Goal: Task Accomplishment & Management: Use online tool/utility

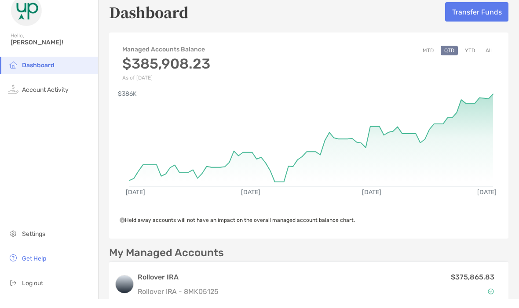
scroll to position [28, 0]
click at [41, 90] on li "Account Activity" at bounding box center [49, 99] width 98 height 18
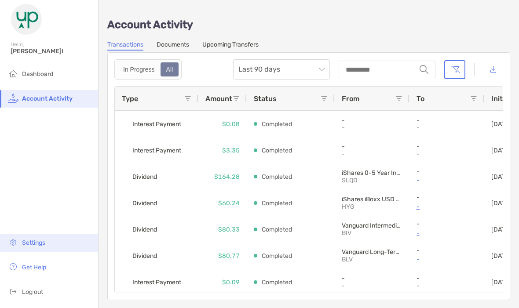
click at [40, 247] on span "Settings" at bounding box center [33, 242] width 23 height 7
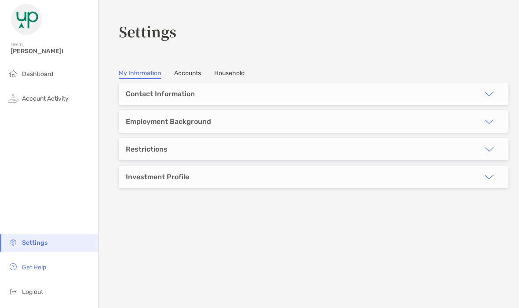
click at [191, 76] on link "Accounts" at bounding box center [187, 74] width 27 height 10
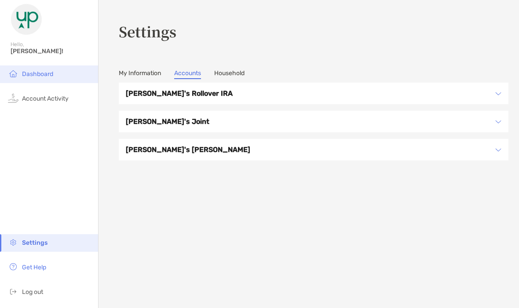
click at [47, 75] on span "Dashboard" at bounding box center [37, 73] width 31 height 7
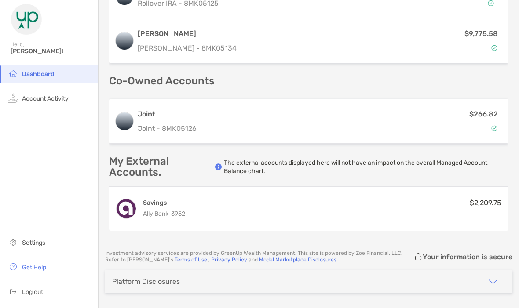
scroll to position [297, 0]
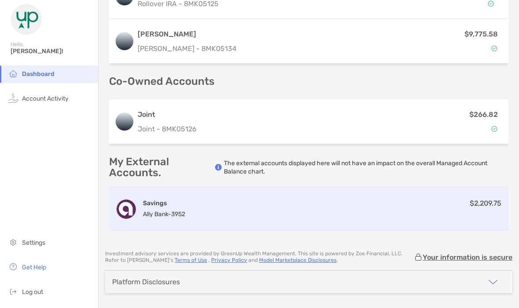
click at [412, 214] on div "Savings Ally Bank - 3952 $2,209.75" at bounding box center [308, 209] width 399 height 44
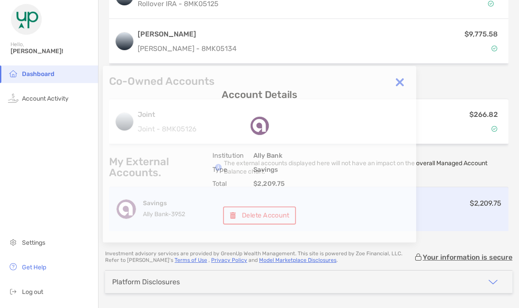
scroll to position [36, 0]
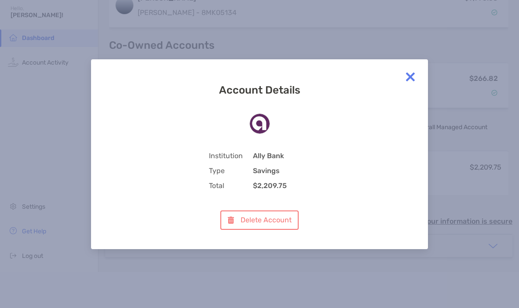
click at [412, 70] on img at bounding box center [410, 77] width 18 height 18
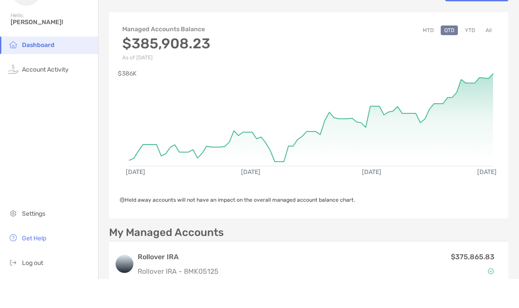
scroll to position [0, 0]
click at [129, 103] on circle at bounding box center [129, 103] width 0 height 0
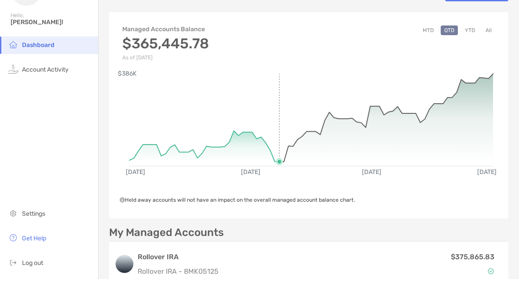
click at [280, 188] on circle at bounding box center [279, 190] width 5 height 5
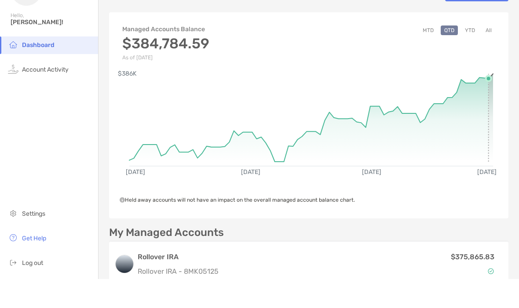
click at [490, 103] on rect at bounding box center [311, 145] width 364 height 84
click at [492, 55] on button "All" at bounding box center [488, 60] width 13 height 10
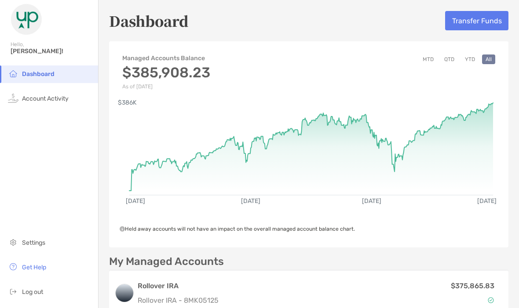
click at [36, 23] on img at bounding box center [27, 20] width 32 height 32
click at [472, 27] on button "Transfer Funds" at bounding box center [476, 20] width 63 height 19
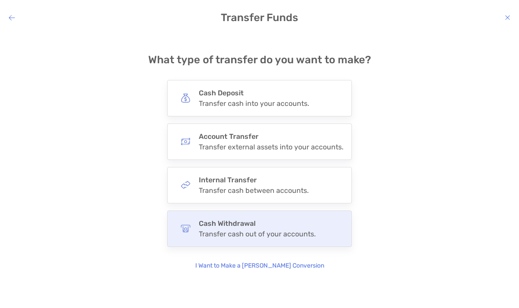
click at [324, 230] on div "Cash Withdrawal Transfer cash out of your accounts." at bounding box center [259, 229] width 185 height 36
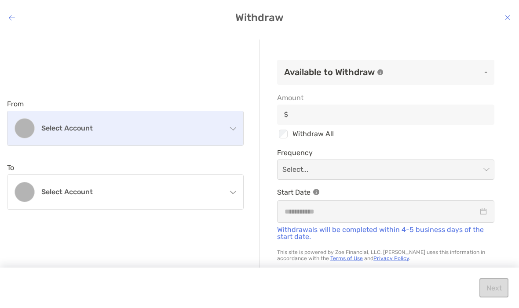
click at [230, 131] on div "Select account" at bounding box center [125, 128] width 236 height 34
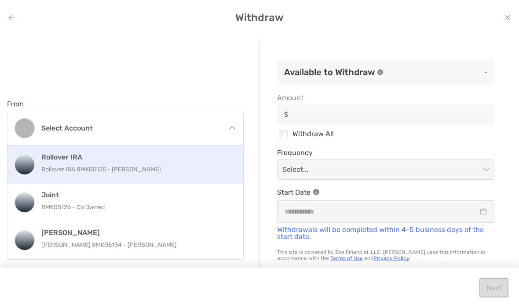
click at [116, 174] on p "Rollover IRA 8MK05125 - Susan Young" at bounding box center [135, 169] width 188 height 11
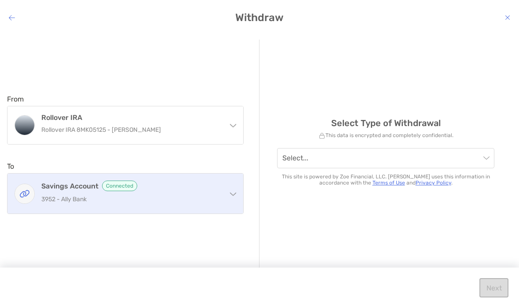
click at [235, 196] on div "Savings Account Connected 3952 - Ally Bank" at bounding box center [125, 194] width 236 height 40
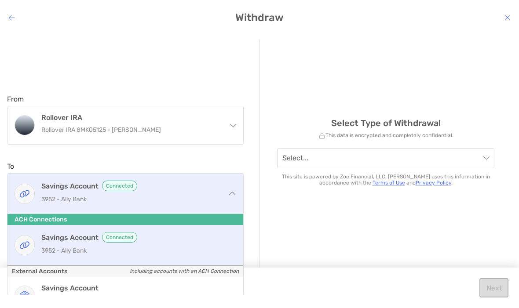
click at [124, 187] on span "Connected" at bounding box center [119, 186] width 35 height 11
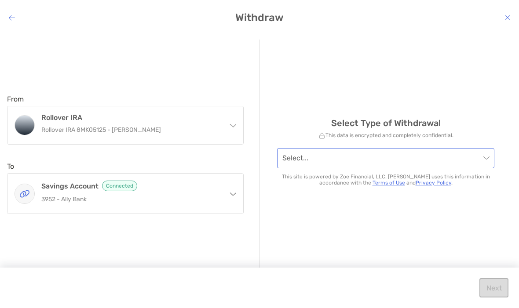
click at [489, 157] on div "Select..." at bounding box center [385, 158] width 217 height 20
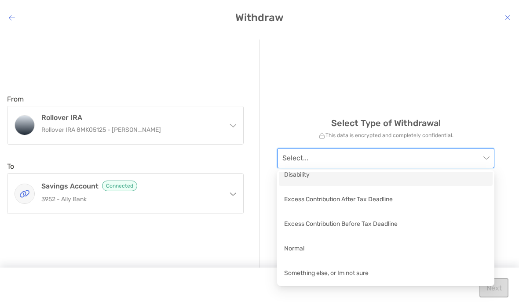
scroll to position [6, 0]
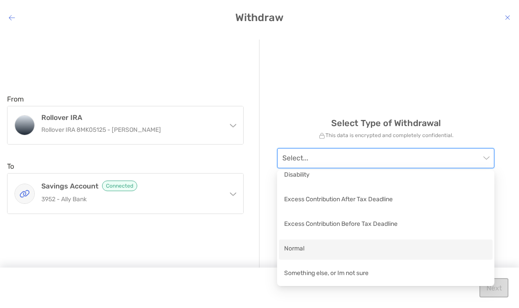
click at [308, 251] on div "Normal" at bounding box center [385, 249] width 203 height 11
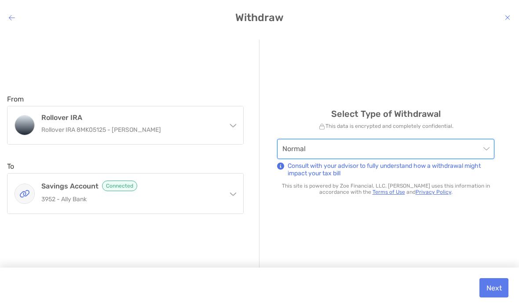
click at [489, 289] on button "Next" at bounding box center [493, 287] width 29 height 19
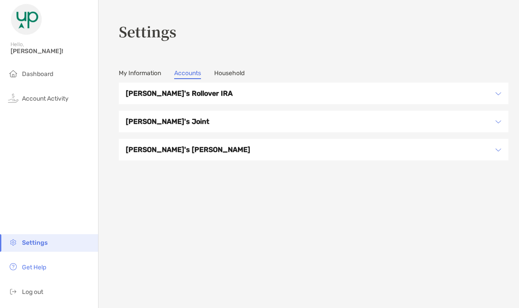
scroll to position [27, 0]
